Goal: Check status: Check status

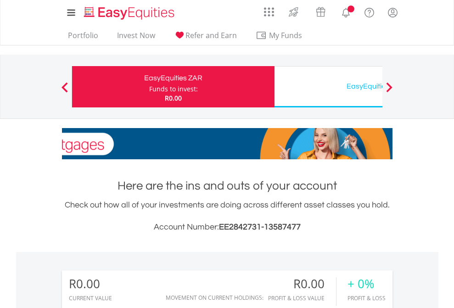
scroll to position [88, 144]
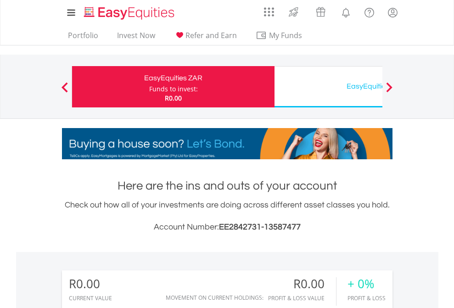
click at [149, 87] on div "Funds to invest:" at bounding box center [173, 88] width 49 height 9
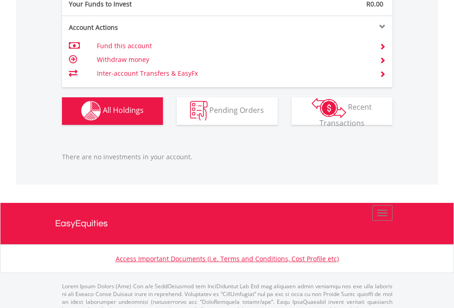
scroll to position [909, 0]
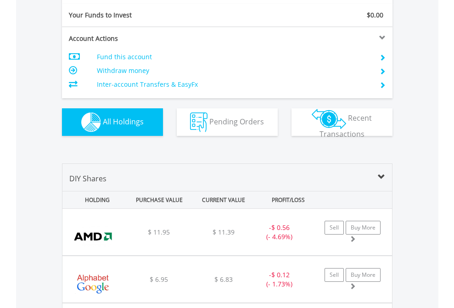
scroll to position [1021, 0]
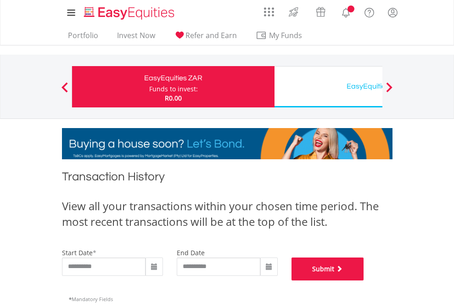
click at [364, 280] on button "Submit" at bounding box center [327, 268] width 73 height 23
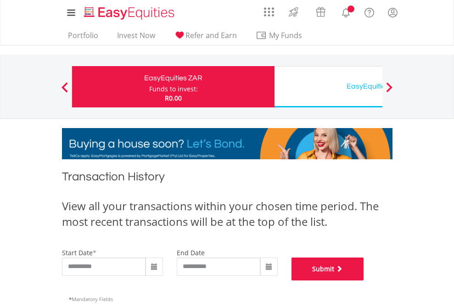
scroll to position [372, 0]
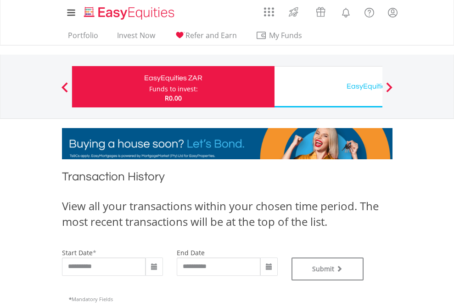
click at [328, 87] on div "EasyEquities USD" at bounding box center [375, 86] width 191 height 13
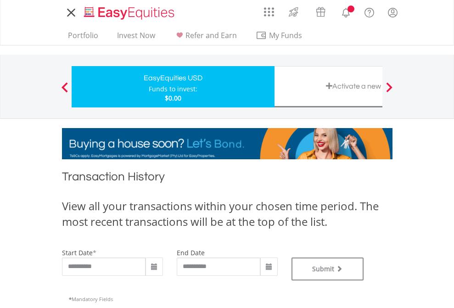
type input "**********"
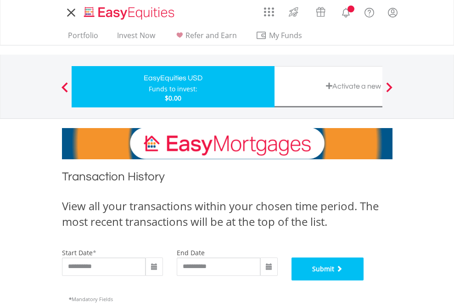
click at [364, 280] on button "Submit" at bounding box center [327, 268] width 73 height 23
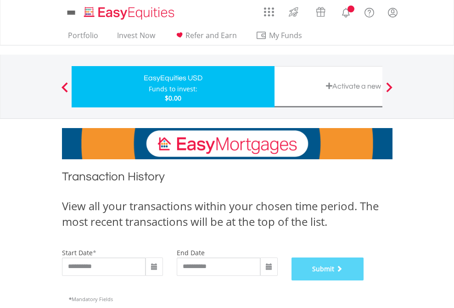
scroll to position [372, 0]
